Goal: Find specific page/section: Find specific page/section

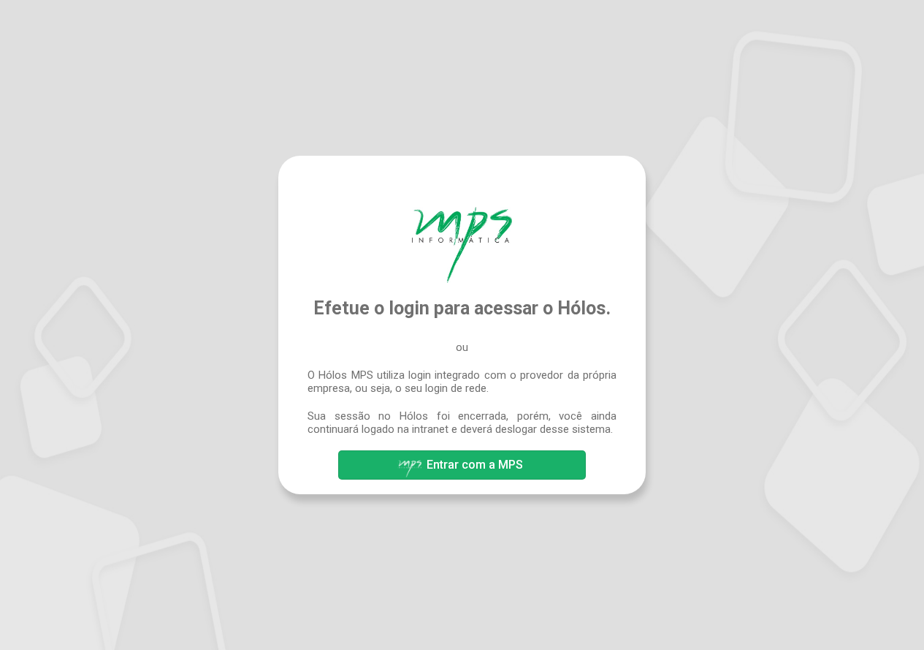
click at [488, 465] on span "Entrar com a MPS" at bounding box center [475, 464] width 96 height 14
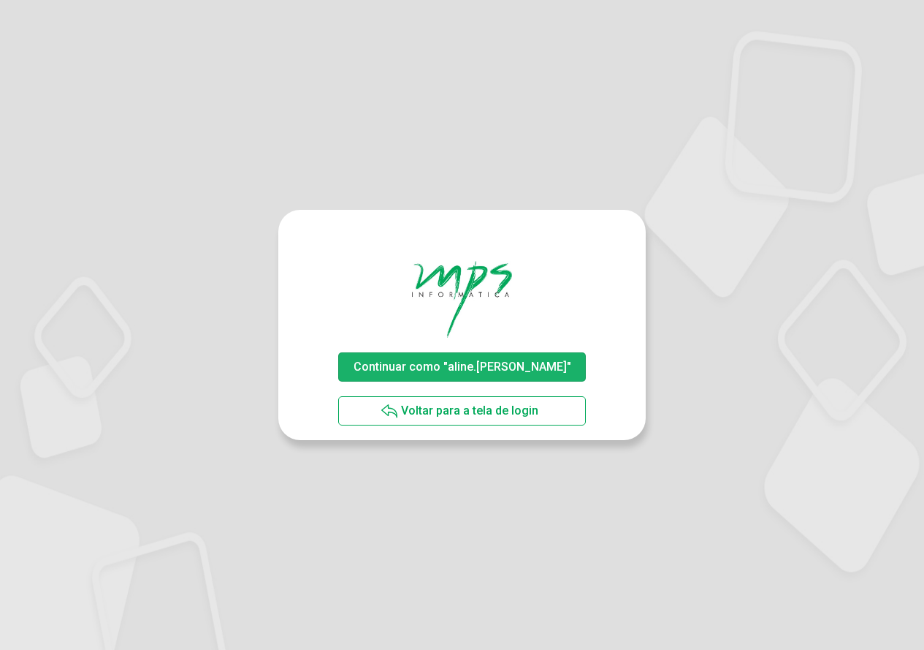
click at [516, 356] on span "Continuar como "aline.rodrigues"" at bounding box center [462, 367] width 225 height 26
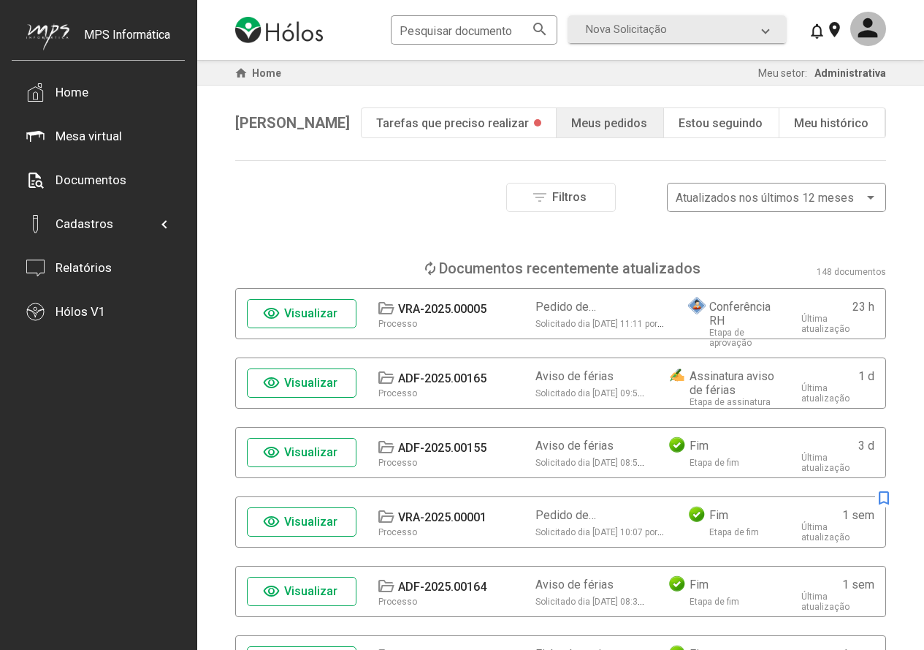
click at [295, 313] on span "Visualizar" at bounding box center [310, 313] width 53 height 14
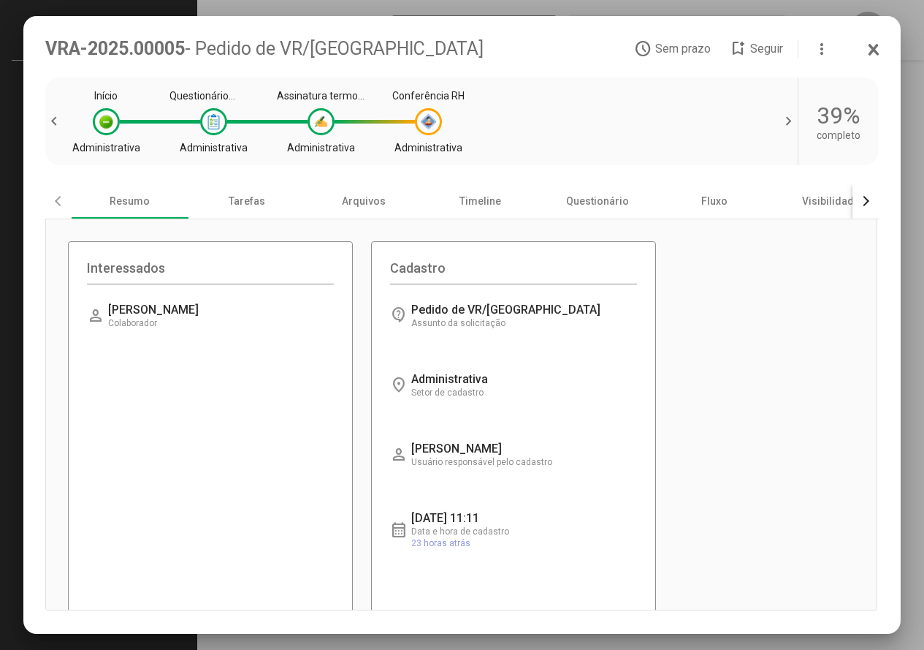
click at [876, 51] on icon at bounding box center [874, 49] width 8 height 9
